Goal: Task Accomplishment & Management: Manage account settings

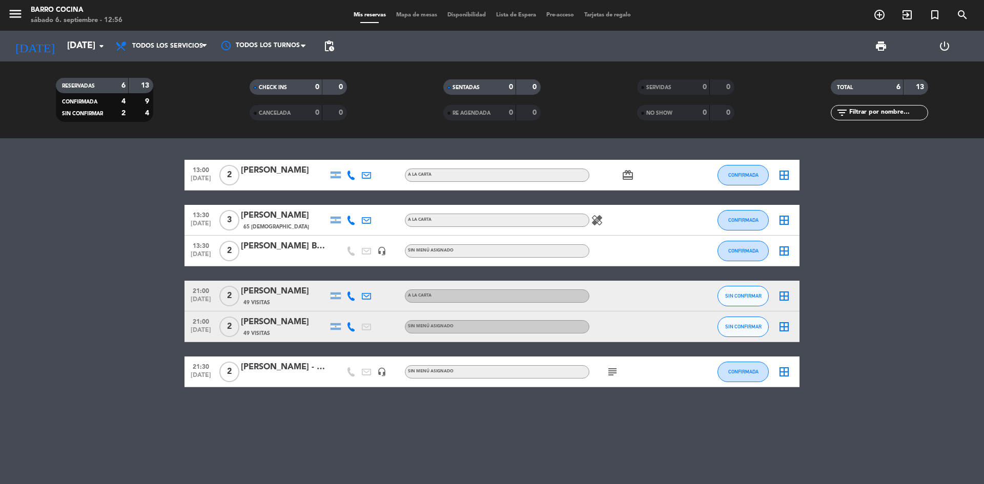
click at [612, 373] on icon "subject" at bounding box center [612, 372] width 12 height 12
click at [467, 408] on div "13:00 [DATE] 2 [PERSON_NAME] A LA CARTA card_giftcard CONFIRMADA border_all 13:…" at bounding box center [492, 311] width 984 height 346
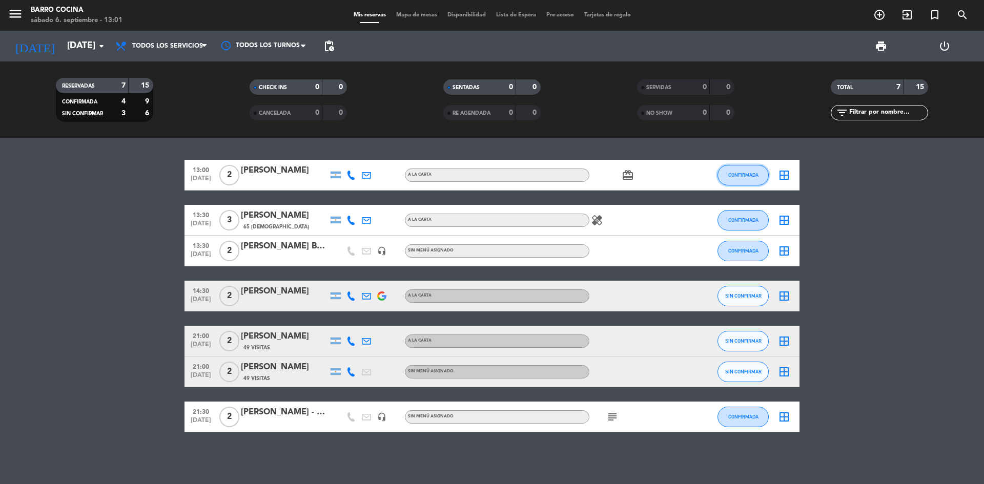
click at [741, 181] on button "CONFIRMADA" at bounding box center [743, 175] width 51 height 21
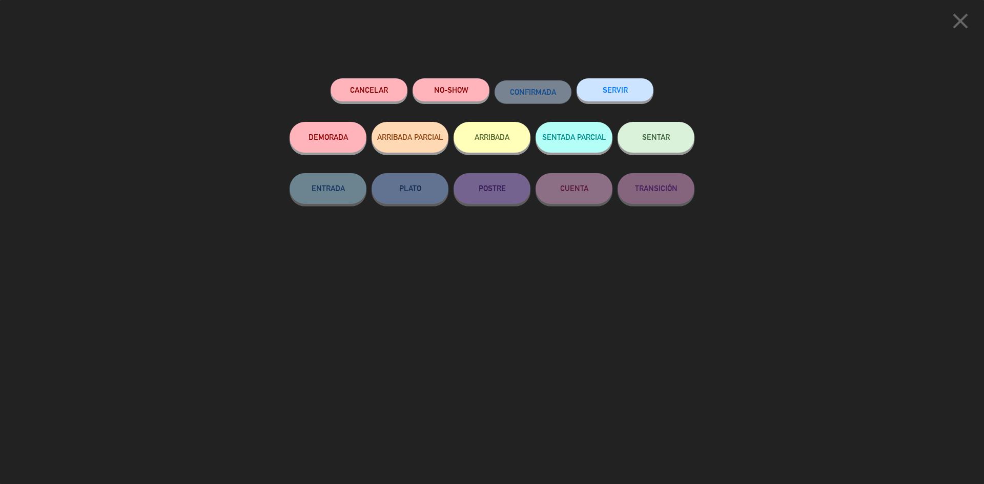
click at [494, 138] on button "ARRIBADA" at bounding box center [492, 137] width 77 height 31
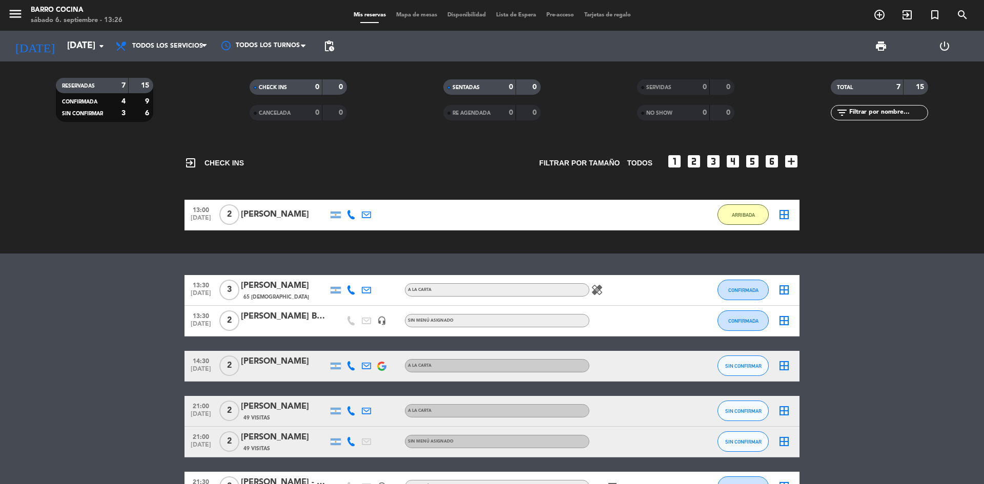
click at [146, 308] on bookings-row "13:30 [DATE] 3 [PERSON_NAME] 65 Visitas A LA CARTA healing CONFIRMADA border_al…" at bounding box center [492, 389] width 984 height 228
click at [589, 290] on div "A LA CARTA" at bounding box center [497, 289] width 185 height 13
click at [595, 290] on icon "healing" at bounding box center [597, 290] width 12 height 12
click at [597, 289] on icon "healing" at bounding box center [597, 290] width 12 height 12
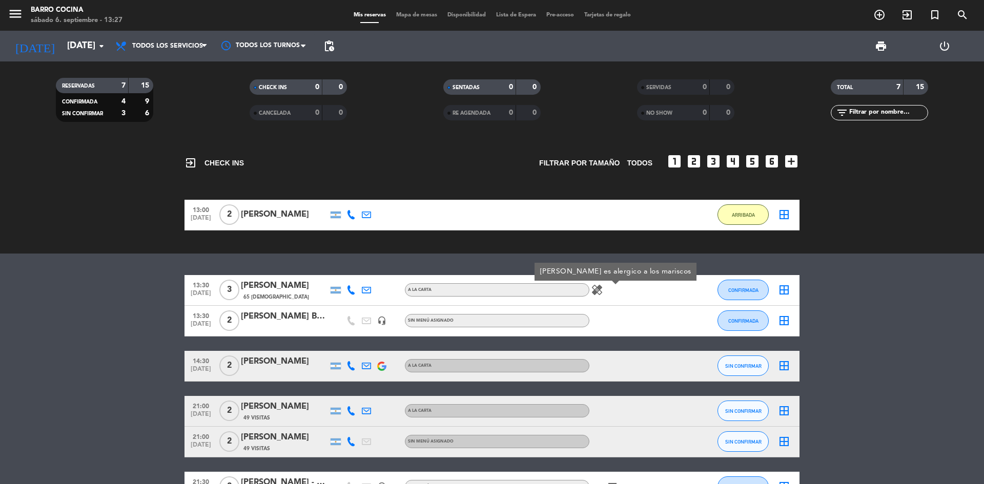
click at [644, 287] on div "healing [PERSON_NAME] es alergico a los mariscos" at bounding box center [636, 290] width 92 height 30
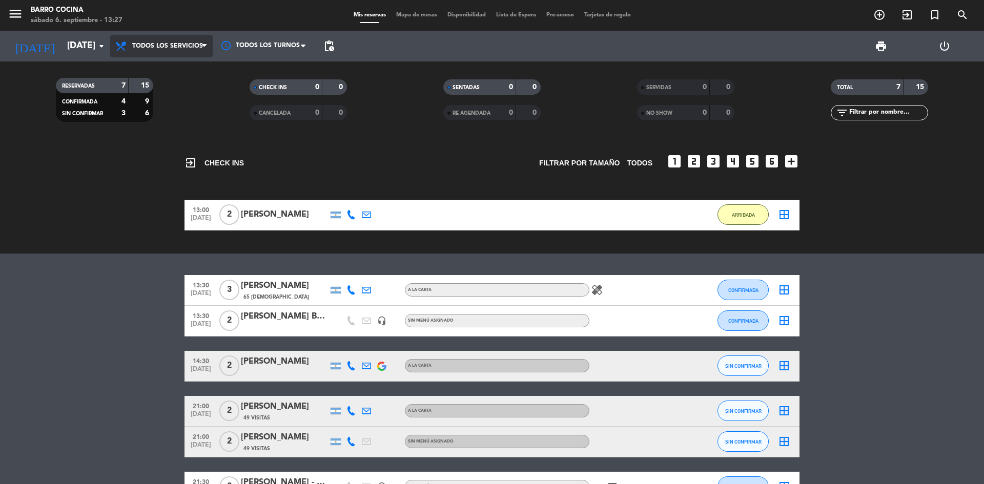
click at [152, 51] on span "Todos los servicios" at bounding box center [161, 46] width 103 height 23
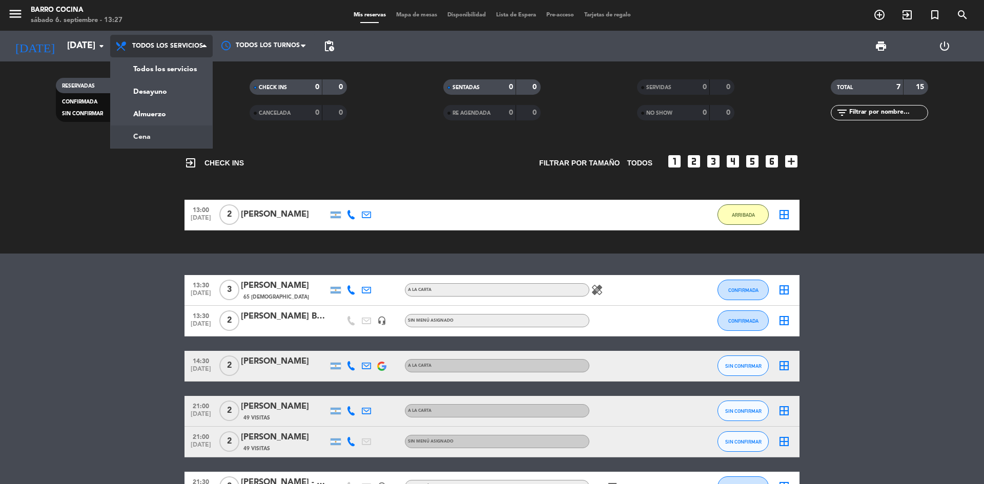
click at [144, 135] on div "menu Barro Cocina [DATE] 6. septiembre - 13:27 Mis reservas Mapa de mesas Dispo…" at bounding box center [492, 69] width 984 height 138
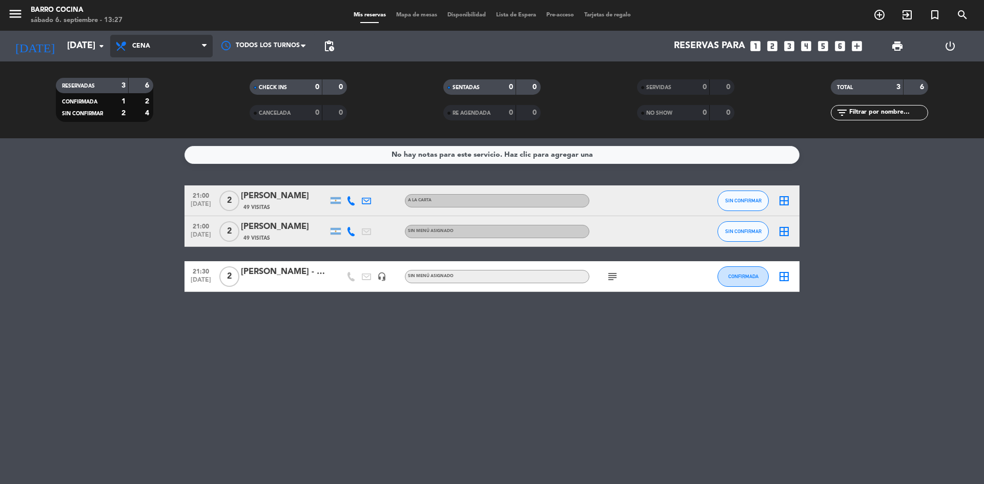
click at [156, 48] on span "Cena" at bounding box center [161, 46] width 103 height 23
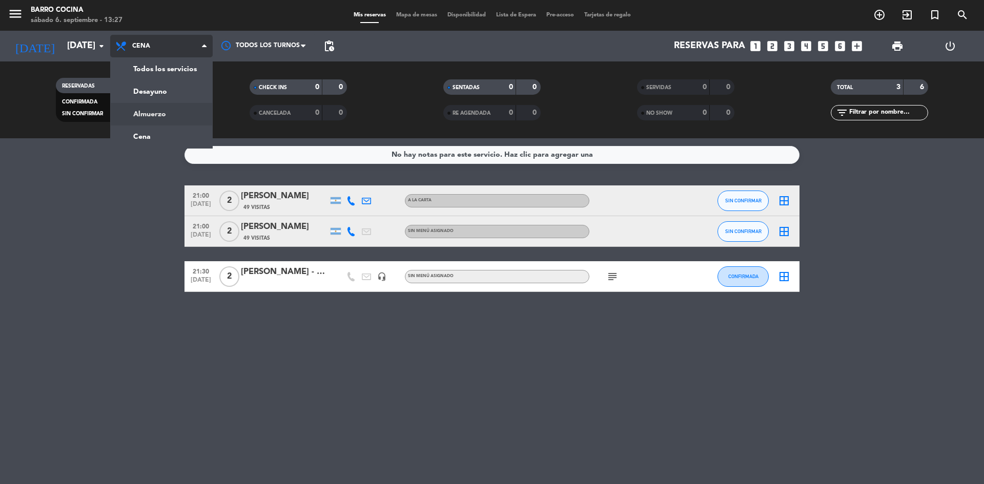
click at [143, 116] on div "menu Barro Cocina [DATE] 6. septiembre - 13:27 Mis reservas Mapa de mesas Dispo…" at bounding box center [492, 69] width 984 height 138
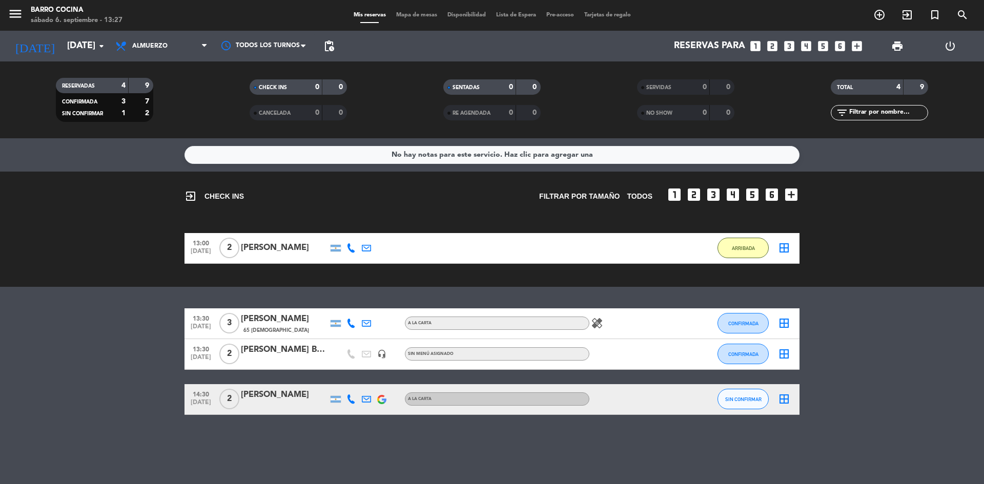
click at [354, 398] on icon at bounding box center [351, 399] width 9 height 9
click at [341, 381] on span "Copiar" at bounding box center [340, 382] width 22 height 11
click at [65, 380] on bookings-row "13:30 [DATE] 3 [PERSON_NAME] 65 Visitas A LA CARTA healing CONFIRMADA border_al…" at bounding box center [492, 362] width 984 height 107
click at [88, 322] on bookings-row "13:30 [DATE] 3 [PERSON_NAME] 65 Visitas A LA CARTA healing CONFIRMADA border_al…" at bounding box center [492, 362] width 984 height 107
click at [114, 290] on div "No hay notas para este servicio. Haz clic para agregar una exit_to_app CHECK IN…" at bounding box center [492, 311] width 984 height 346
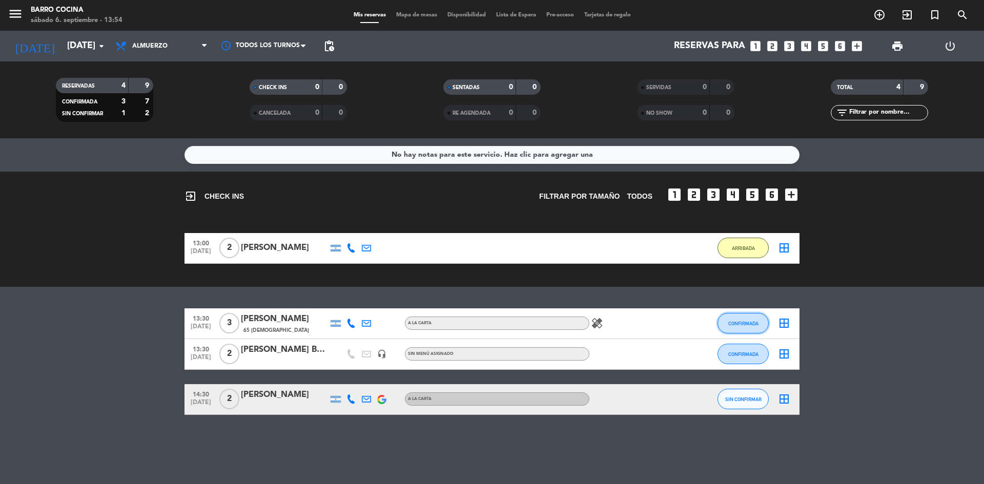
click at [746, 323] on span "CONFIRMADA" at bounding box center [743, 324] width 30 height 6
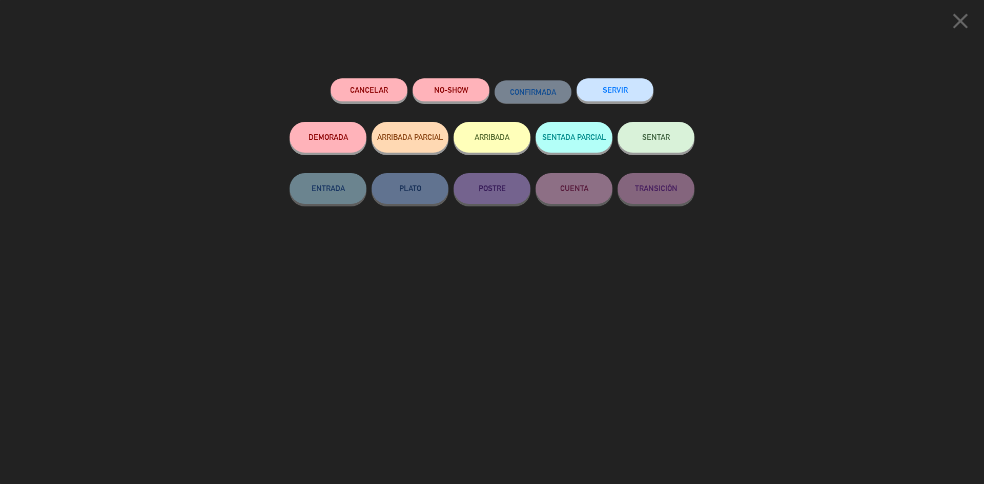
click at [962, 23] on icon "close" at bounding box center [961, 21] width 26 height 26
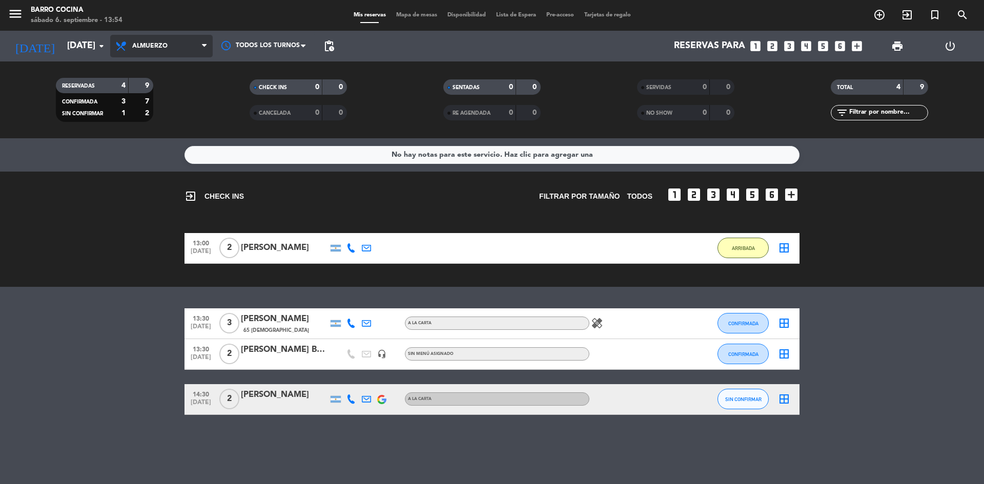
click at [154, 51] on span "Almuerzo" at bounding box center [161, 46] width 103 height 23
click at [69, 43] on input "[DATE]" at bounding box center [121, 46] width 119 height 21
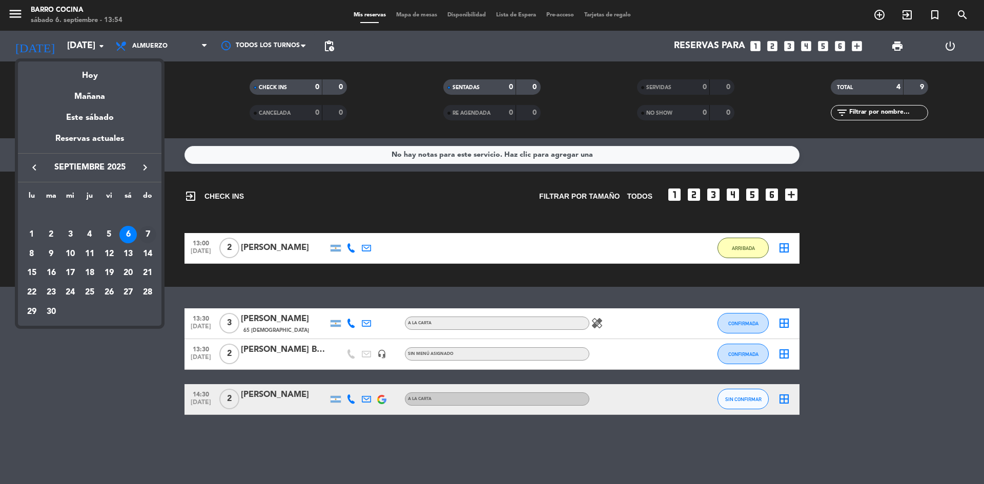
click at [150, 237] on div "7" at bounding box center [147, 234] width 17 height 17
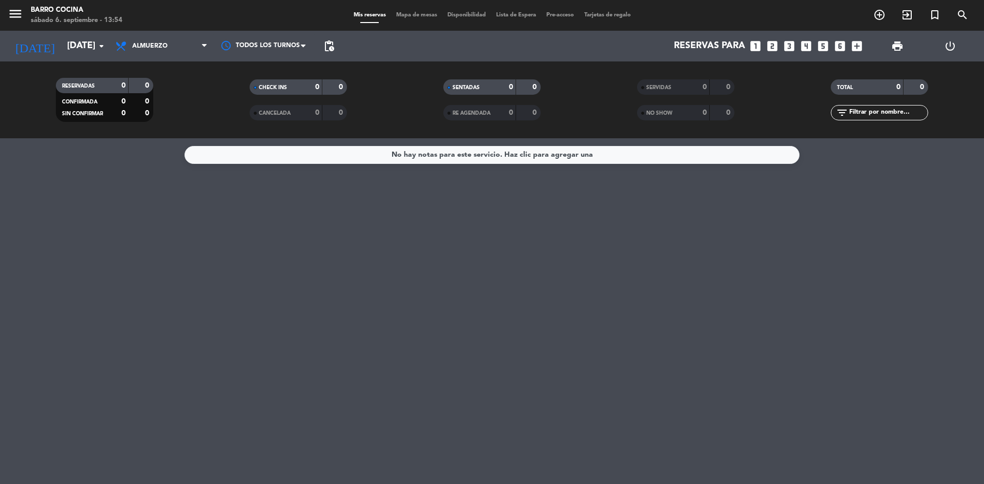
click at [153, 51] on span "Almuerzo" at bounding box center [161, 46] width 103 height 23
click at [147, 113] on div "menu Barro Cocina [DATE] 6. septiembre - 13:54 Mis reservas Mapa de mesas Dispo…" at bounding box center [492, 69] width 984 height 138
click at [146, 43] on span "Almuerzo" at bounding box center [149, 46] width 35 height 7
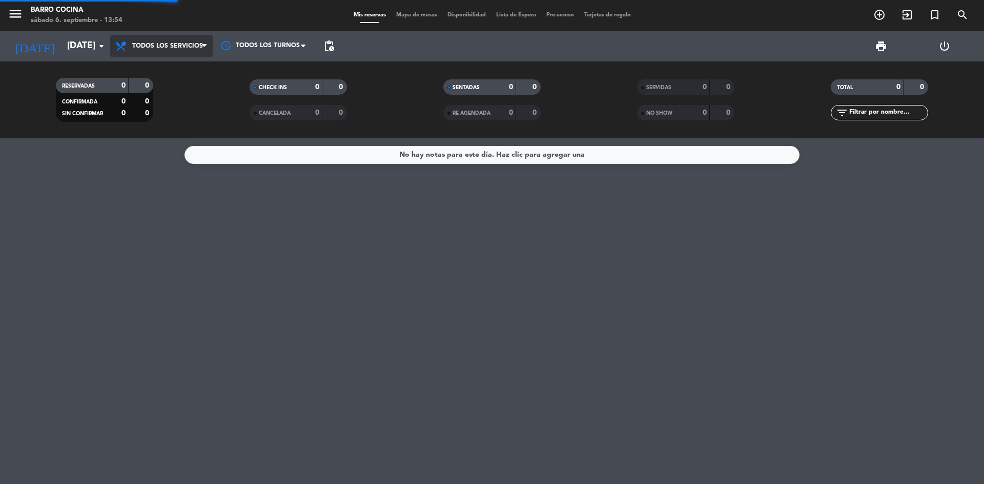
click at [147, 67] on div "menu Barro Cocina [DATE] 6. septiembre - 13:54 Mis reservas Mapa de mesas Dispo…" at bounding box center [492, 69] width 984 height 138
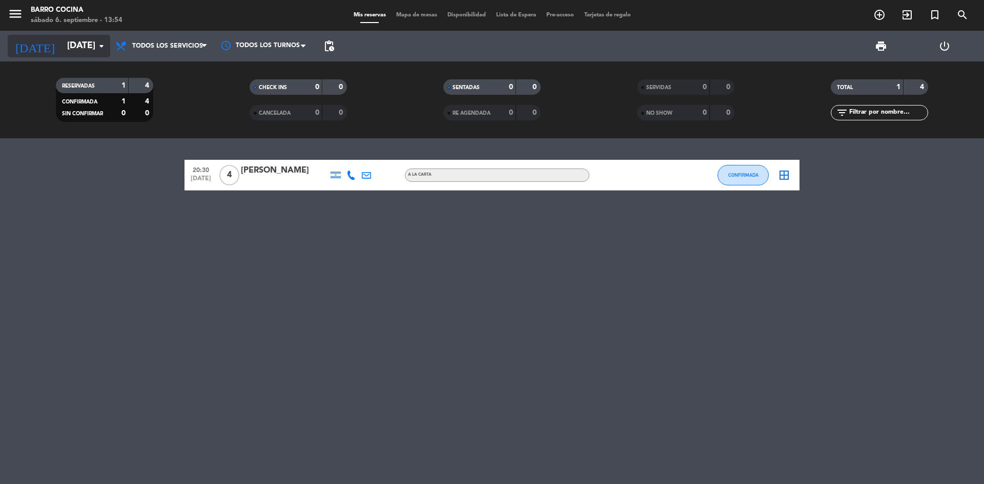
click at [88, 49] on input "[DATE]" at bounding box center [121, 46] width 119 height 21
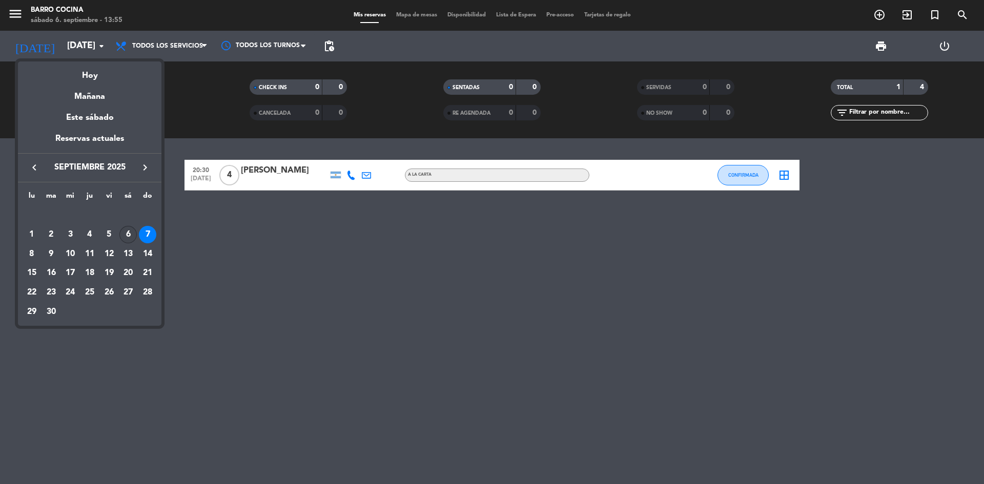
click at [131, 236] on div "6" at bounding box center [127, 234] width 17 height 17
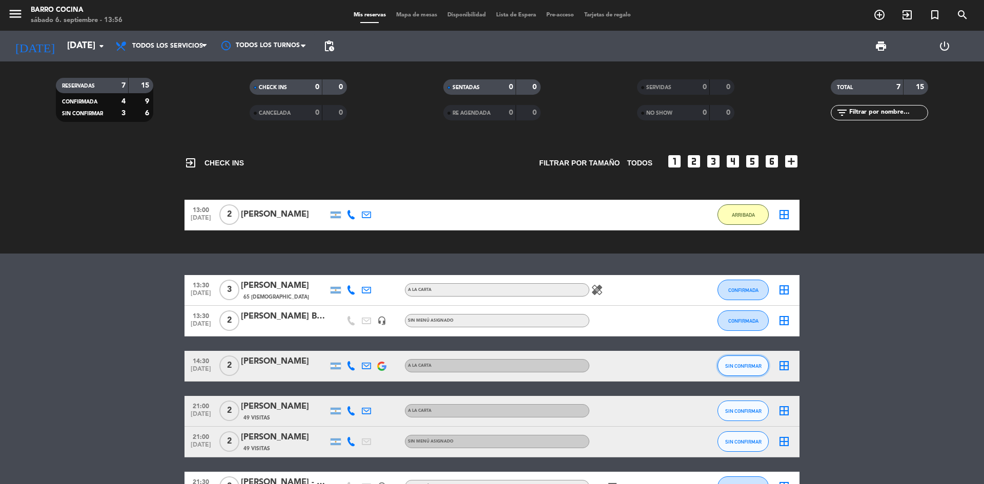
click at [737, 366] on span "SIN CONFIRMAR" at bounding box center [743, 366] width 36 height 6
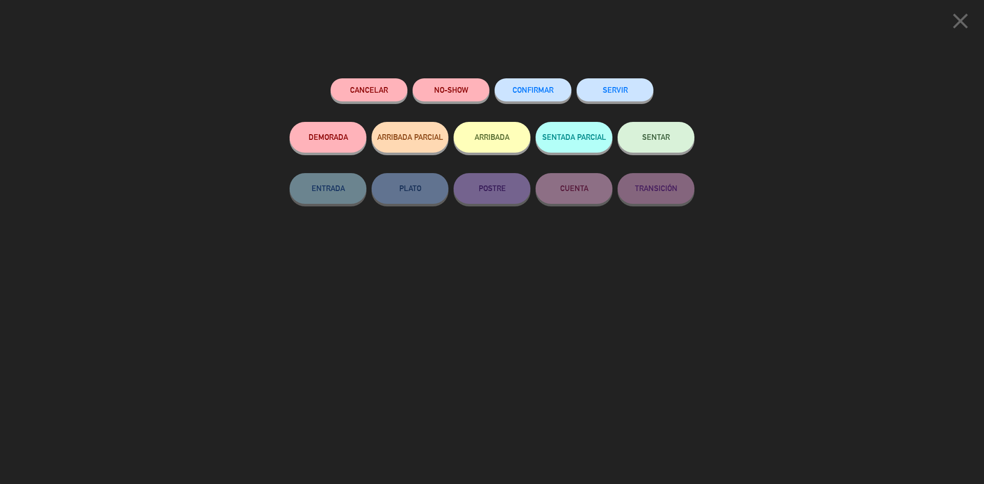
click at [450, 93] on button "NO-SHOW" at bounding box center [451, 89] width 77 height 23
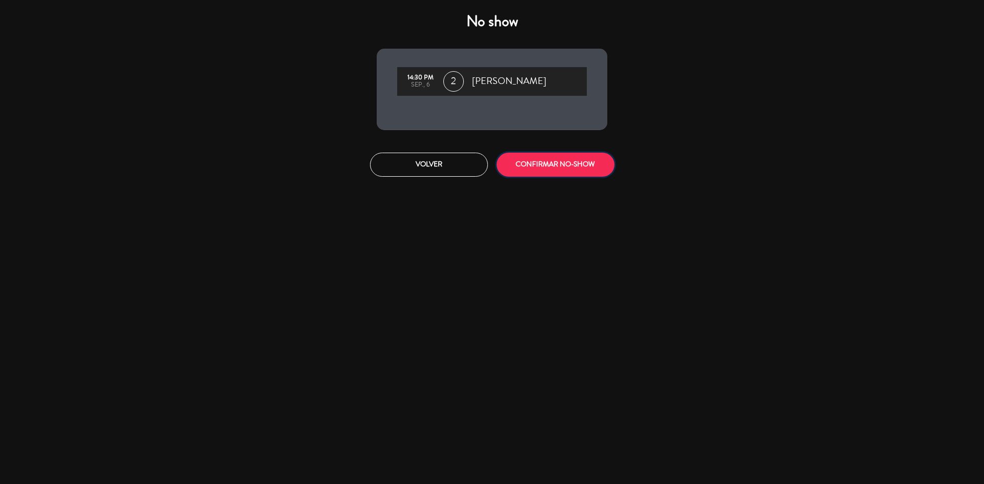
click at [551, 165] on button "CONFIRMAR NO-SHOW" at bounding box center [556, 165] width 118 height 24
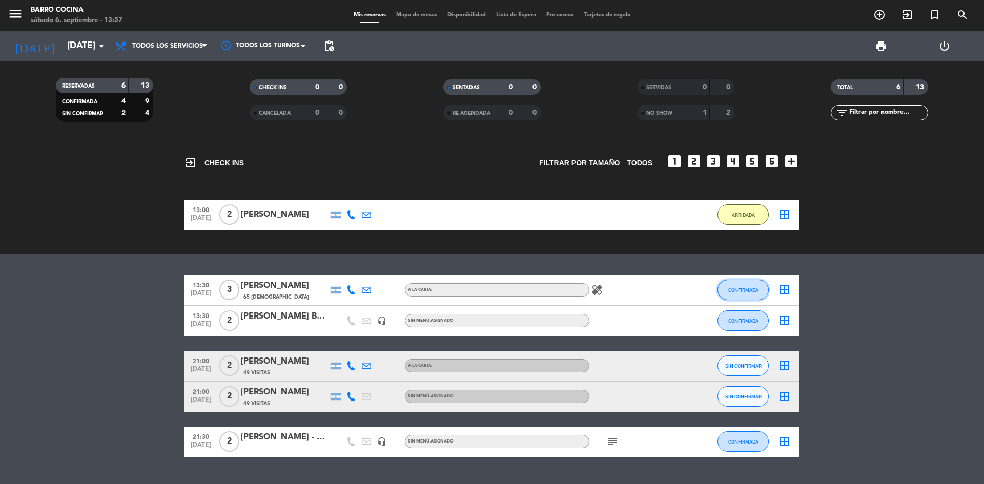
click at [735, 293] on span "CONFIRMADA" at bounding box center [743, 291] width 30 height 6
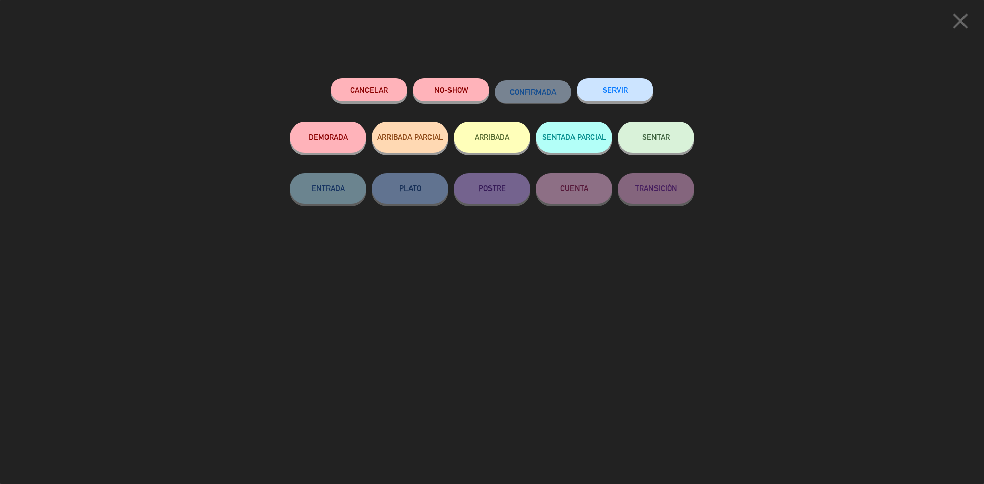
click at [472, 89] on button "NO-SHOW" at bounding box center [451, 89] width 77 height 23
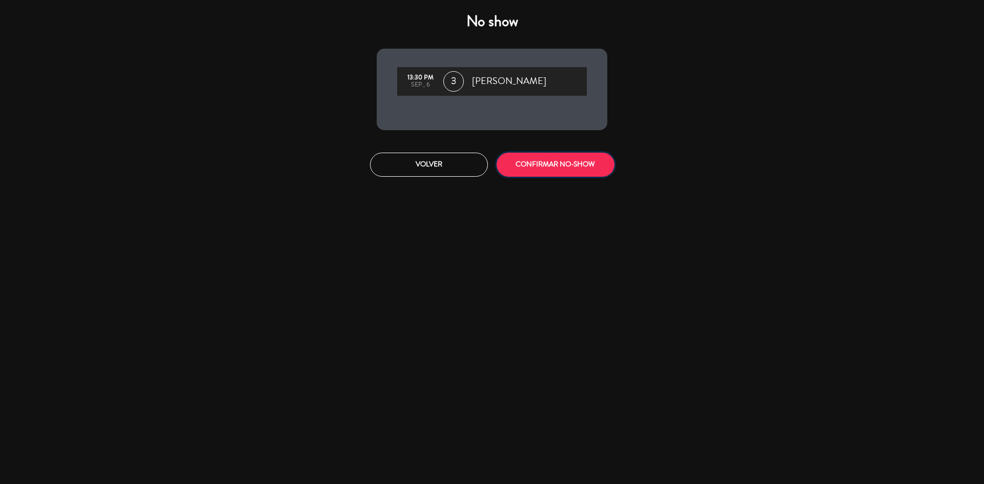
click at [549, 166] on button "CONFIRMAR NO-SHOW" at bounding box center [556, 165] width 118 height 24
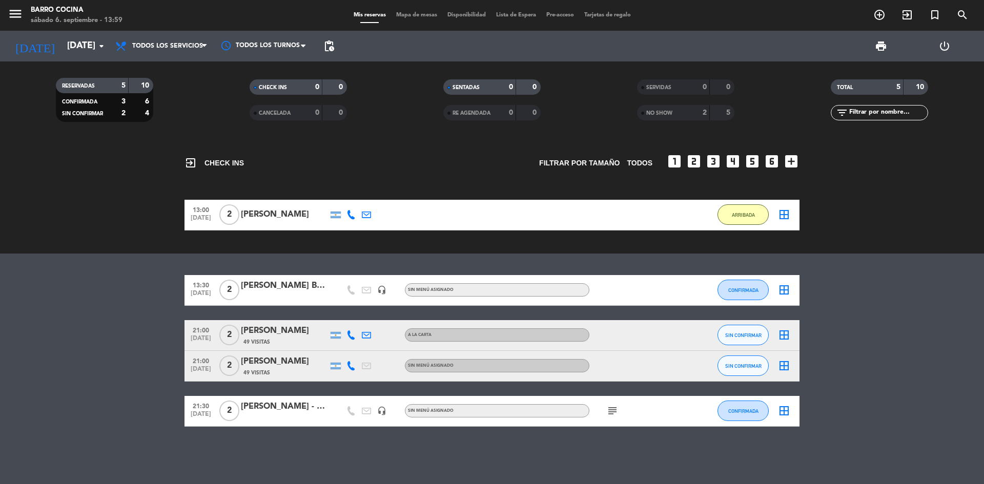
click at [53, 347] on bookings-row "13:30 [DATE] 2 [PERSON_NAME] Baccolon headset_mic Sin menú asignado CONFIRMADA …" at bounding box center [492, 351] width 984 height 152
click at [90, 309] on bookings-row "13:30 [DATE] 2 [PERSON_NAME] Baccolon headset_mic Sin menú asignado CONFIRMADA …" at bounding box center [492, 351] width 984 height 152
click at [729, 288] on span "CONFIRMADA" at bounding box center [743, 291] width 30 height 6
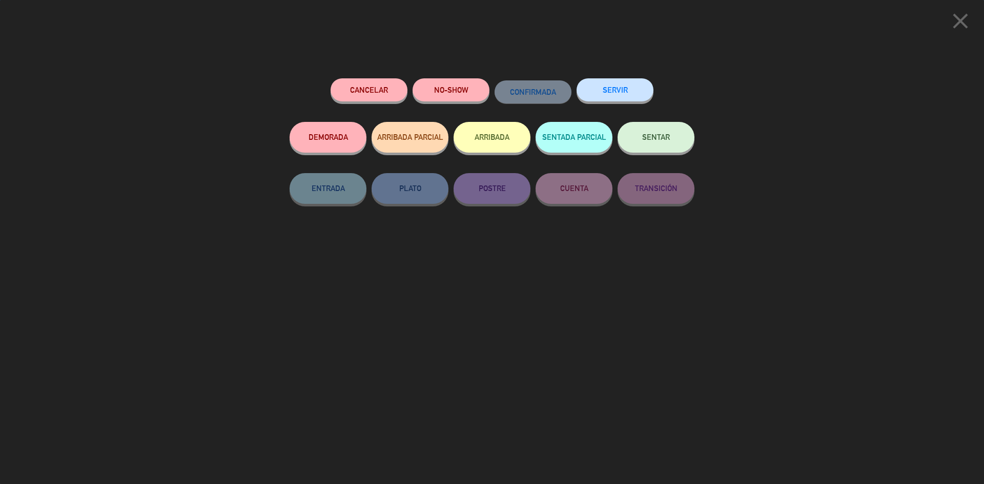
click at [428, 98] on button "NO-SHOW" at bounding box center [451, 89] width 77 height 23
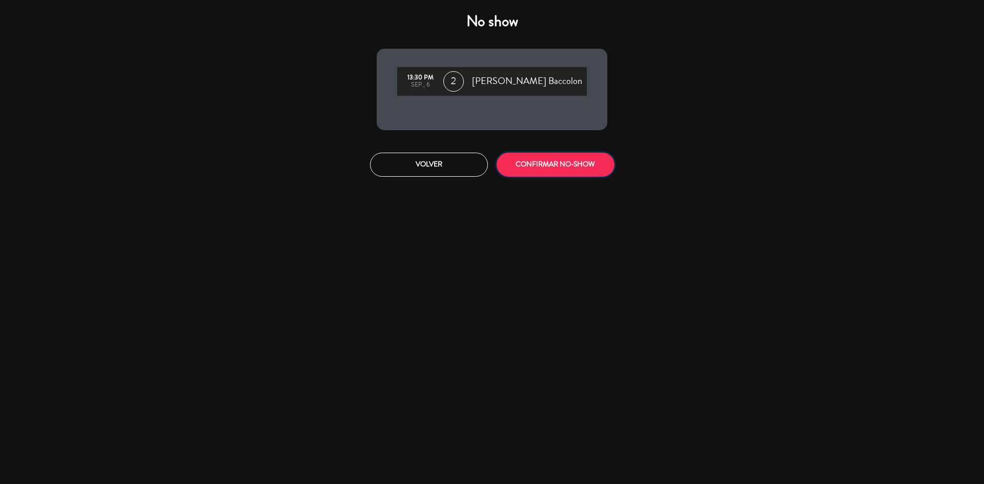
click at [574, 159] on button "CONFIRMAR NO-SHOW" at bounding box center [556, 165] width 118 height 24
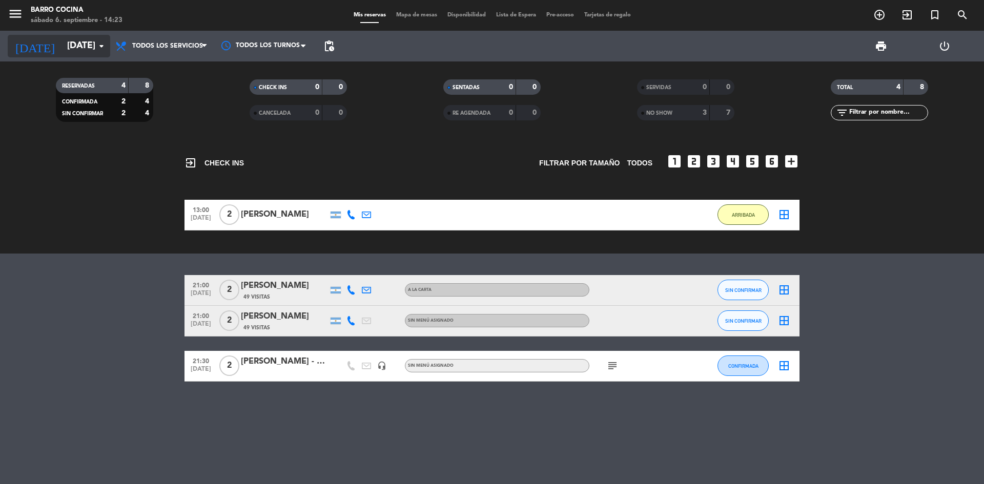
click at [81, 53] on input "[DATE]" at bounding box center [121, 46] width 119 height 21
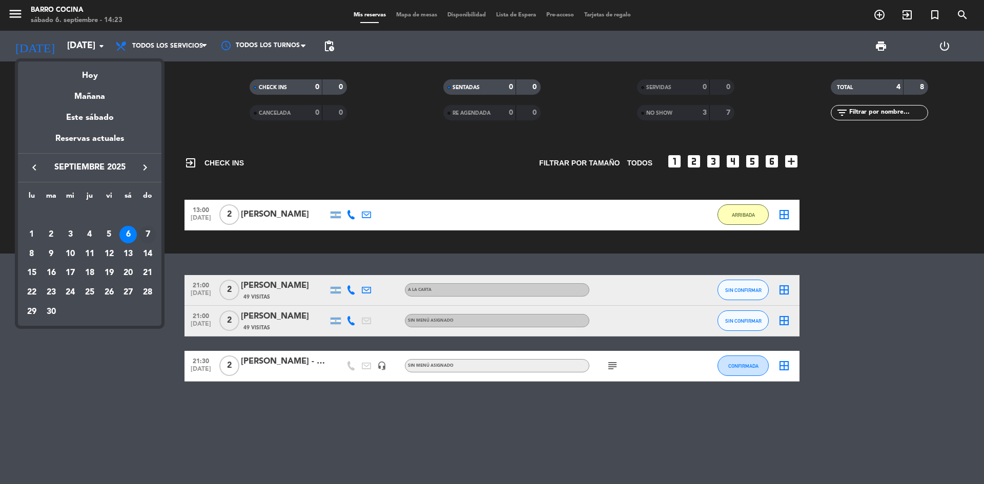
click at [147, 233] on div "7" at bounding box center [147, 234] width 17 height 17
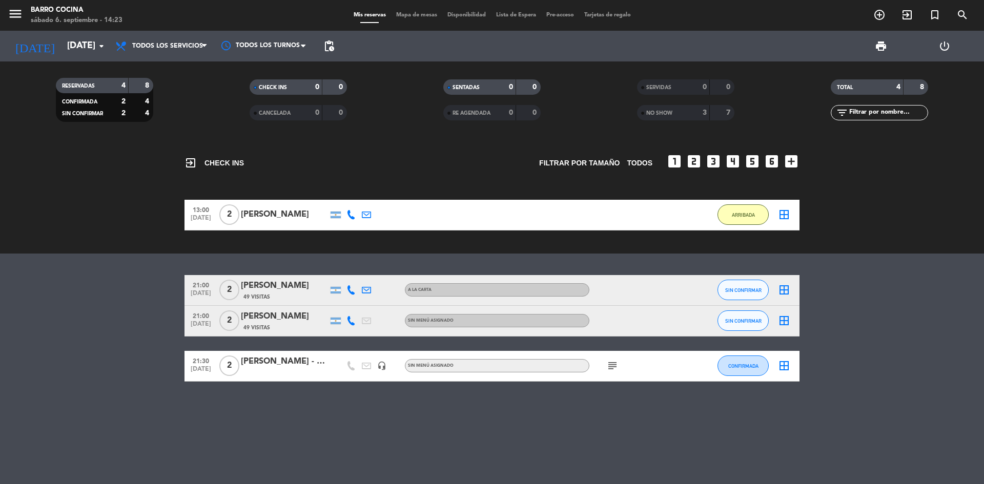
type input "[DATE]"
